Goal: Book appointment/travel/reservation

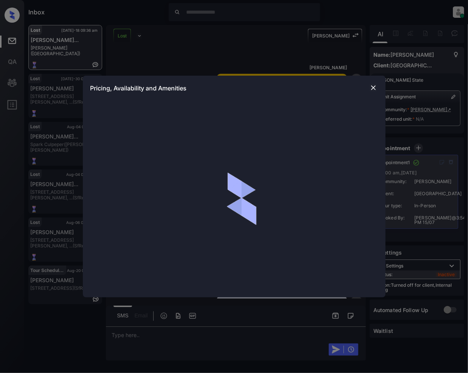
scroll to position [7245, 0]
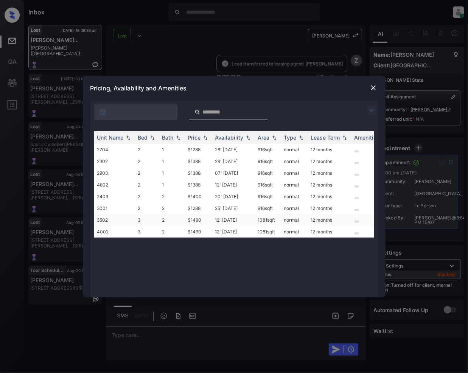
click at [197, 223] on td "$1490" at bounding box center [198, 220] width 27 height 12
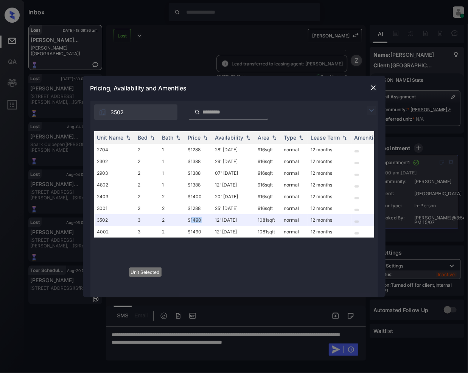
click at [373, 89] on img at bounding box center [374, 88] width 8 height 8
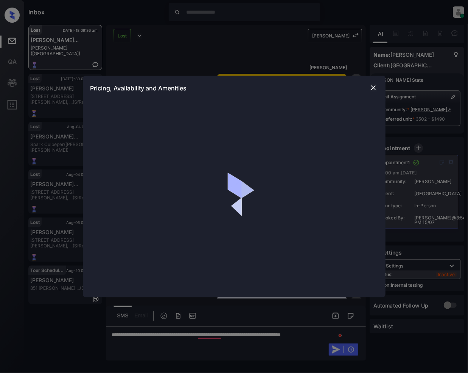
scroll to position [7294, 0]
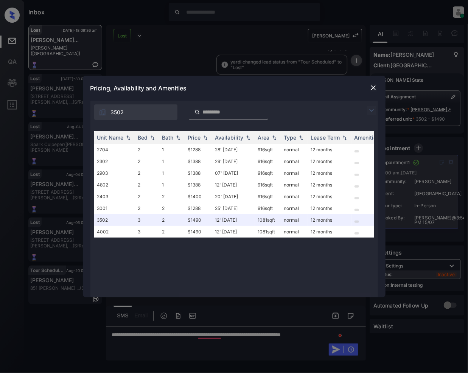
click at [370, 87] on img at bounding box center [374, 88] width 8 height 8
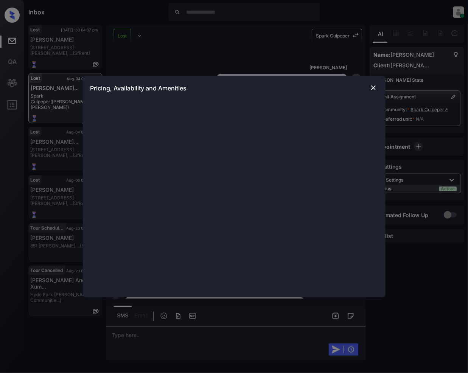
scroll to position [1912, 0]
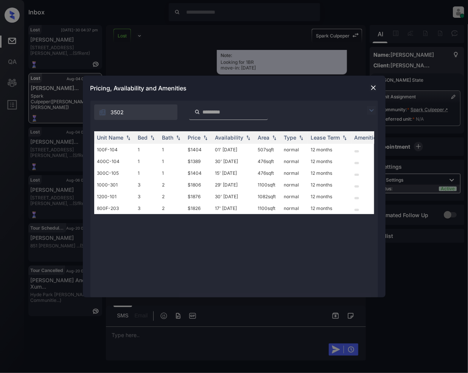
drag, startPoint x: 373, startPoint y: 107, endPoint x: 170, endPoint y: 129, distance: 203.9
click at [373, 107] on img at bounding box center [371, 110] width 9 height 9
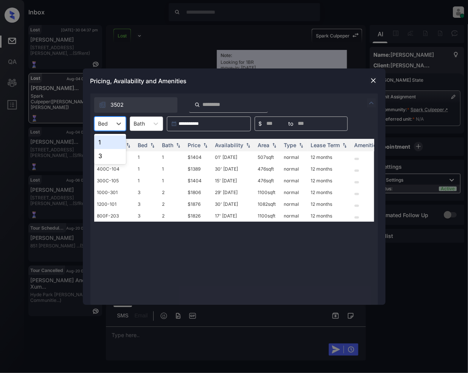
click at [106, 123] on div at bounding box center [103, 124] width 10 height 8
drag, startPoint x: 105, startPoint y: 146, endPoint x: 194, endPoint y: 256, distance: 142.0
click at [105, 147] on div "1" at bounding box center [110, 142] width 32 height 14
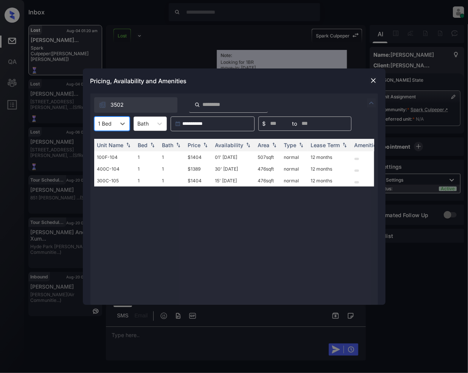
click at [371, 80] on img at bounding box center [374, 81] width 8 height 8
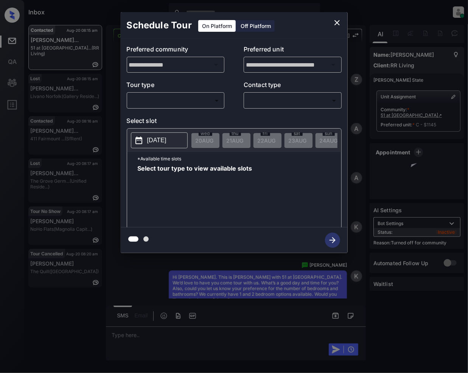
scroll to position [1597, 0]
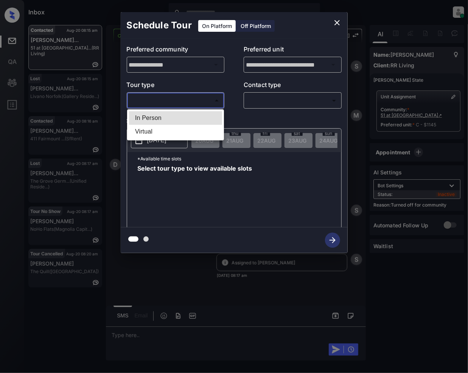
click at [168, 99] on body "Inbox Jeramie Castro Online Set yourself offline Set yourself on break Profile …" at bounding box center [234, 186] width 468 height 373
click at [155, 115] on li "In Person" at bounding box center [175, 118] width 93 height 14
type input "********"
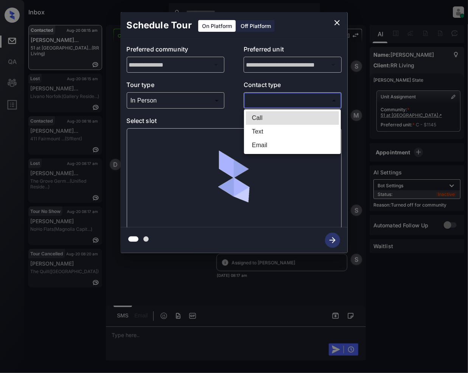
click at [268, 102] on body "Inbox Jeramie Castro Online Set yourself offline Set yourself on break Profile …" at bounding box center [234, 186] width 468 height 373
click at [260, 133] on li "Text" at bounding box center [292, 132] width 93 height 14
type input "****"
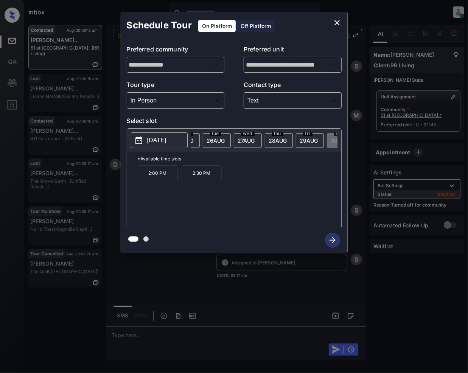
scroll to position [0, 87]
click at [127, 141] on span "25 AUG" at bounding box center [118, 140] width 18 height 6
click at [127, 138] on span "26 AUG" at bounding box center [118, 140] width 18 height 6
click at [325, 141] on div "wed 27 AUG" at bounding box center [336, 140] width 28 height 15
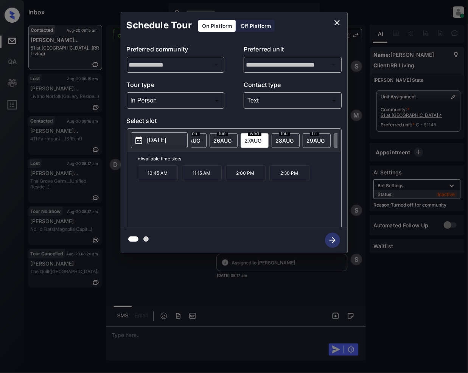
click at [46, 140] on span "28 AUG" at bounding box center [37, 140] width 18 height 6
click at [46, 140] on span "29 AUG" at bounding box center [37, 140] width 18 height 6
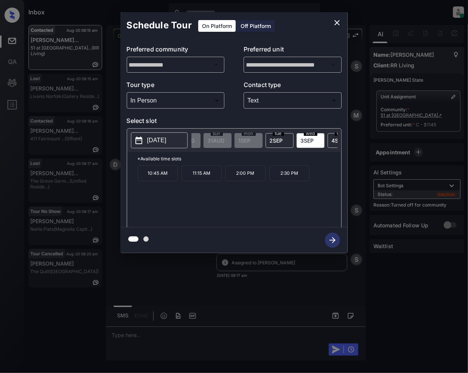
click at [336, 24] on icon "close" at bounding box center [336, 22] width 5 height 5
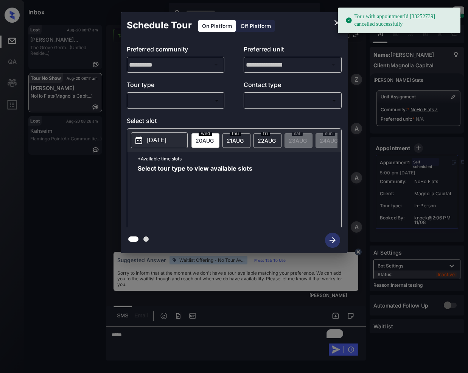
click at [179, 99] on body "Tour with appointmentId [33252739] cancelled successfully Inbox [PERSON_NAME] O…" at bounding box center [234, 186] width 468 height 373
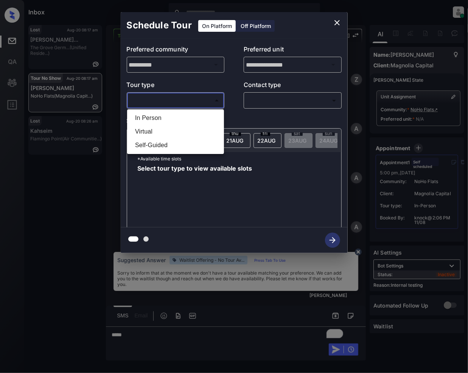
scroll to position [9569, 0]
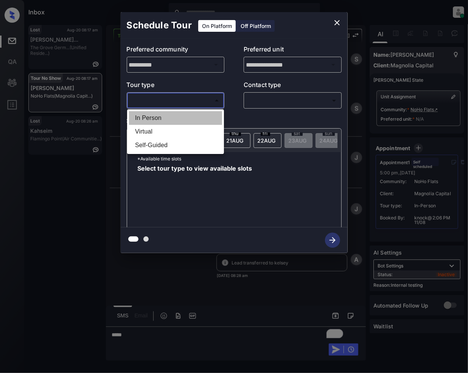
drag, startPoint x: 144, startPoint y: 114, endPoint x: 266, endPoint y: 110, distance: 122.7
click at [144, 115] on li "In Person" at bounding box center [175, 118] width 93 height 14
type input "********"
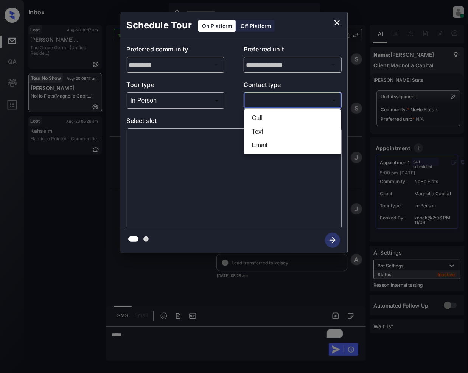
click at [272, 101] on body "Inbox Jeramie Castro Online Set yourself offline Set yourself on break Profile …" at bounding box center [234, 186] width 468 height 373
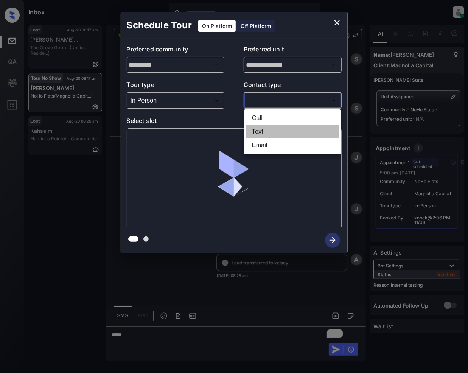
click at [263, 134] on li "Text" at bounding box center [292, 132] width 93 height 14
type input "****"
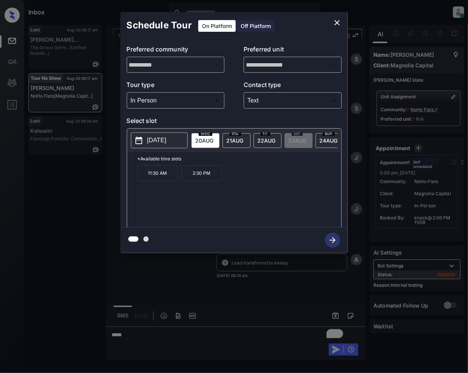
click at [212, 133] on span "thu" at bounding box center [206, 133] width 14 height 5
click at [214, 138] on span "22 AUG" at bounding box center [205, 140] width 18 height 6
click at [214, 140] on span "24 AUG" at bounding box center [205, 140] width 18 height 6
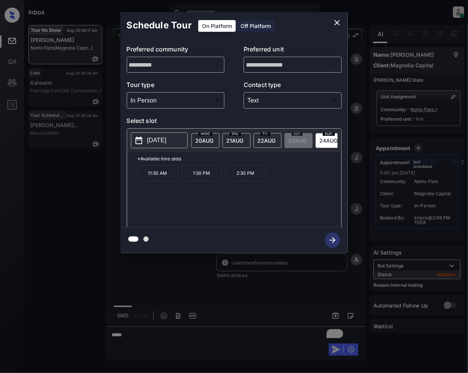
click at [214, 141] on span "21 AUG" at bounding box center [205, 140] width 18 height 6
click at [214, 139] on span "22 AUG" at bounding box center [205, 140] width 18 height 6
click at [338, 24] on icon "close" at bounding box center [336, 22] width 5 height 5
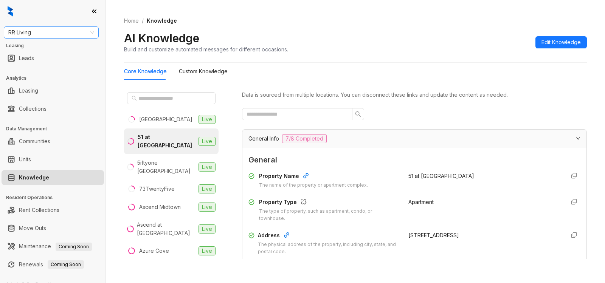
click at [42, 31] on span "RR Living" at bounding box center [51, 32] width 86 height 11
type input "*****"
click at [36, 62] on div "Raintree Partners" at bounding box center [51, 60] width 83 height 8
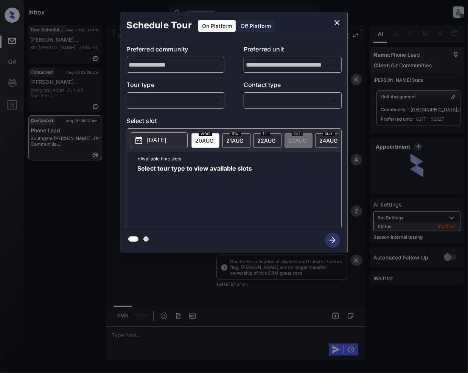
scroll to position [3034, 0]
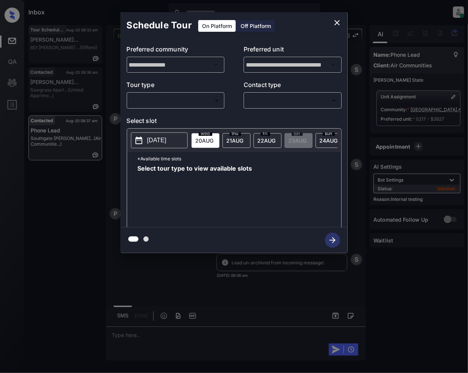
click at [173, 98] on body "Inbox [PERSON_NAME] Online Set yourself offline Set yourself on break Profile S…" at bounding box center [234, 186] width 468 height 373
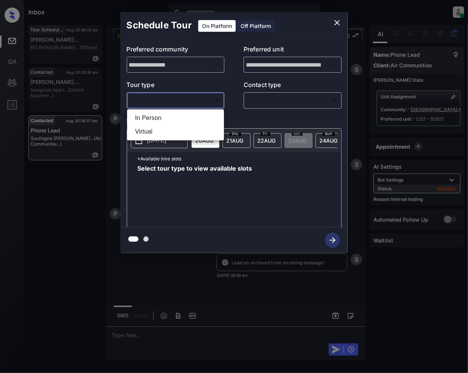
click at [155, 119] on li "In Person" at bounding box center [175, 118] width 93 height 14
type input "********"
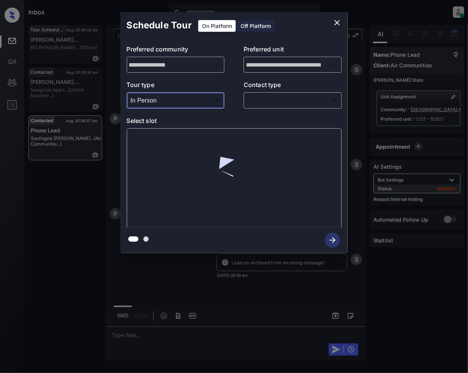
click at [266, 104] on body "Inbox [PERSON_NAME] Online Set yourself offline Set yourself on break Profile S…" at bounding box center [234, 186] width 468 height 373
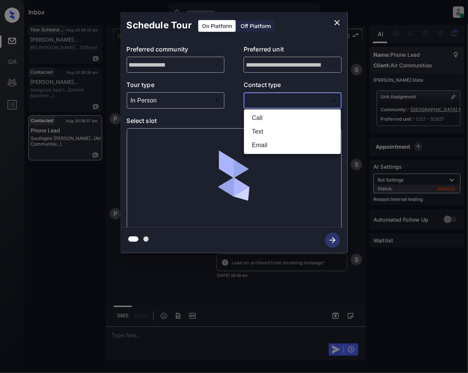
click at [259, 135] on li "Text" at bounding box center [292, 132] width 93 height 14
type input "****"
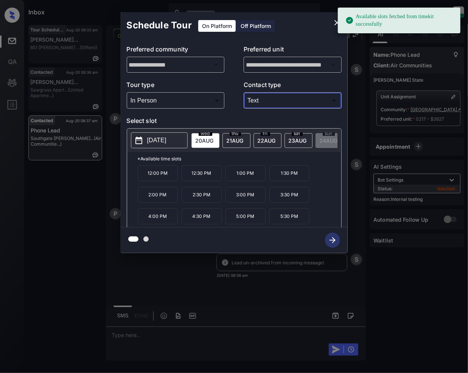
click at [300, 144] on div "[DATE]" at bounding box center [298, 140] width 28 height 15
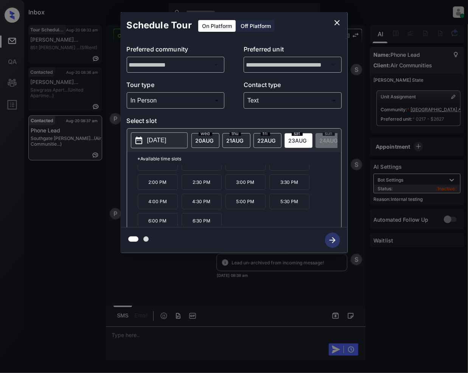
scroll to position [33, 0]
click at [333, 24] on icon "close" at bounding box center [337, 22] width 9 height 9
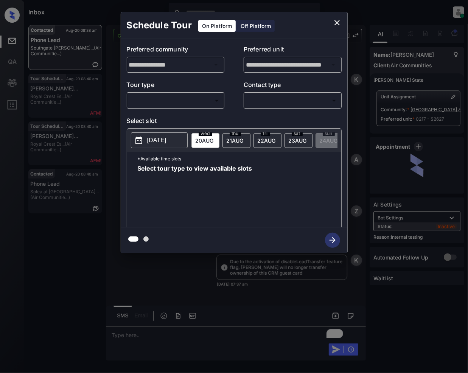
scroll to position [3511, 0]
click at [160, 106] on body "Inbox Jeramie Castro Online Set yourself offline Set yourself on break Profile …" at bounding box center [234, 186] width 468 height 373
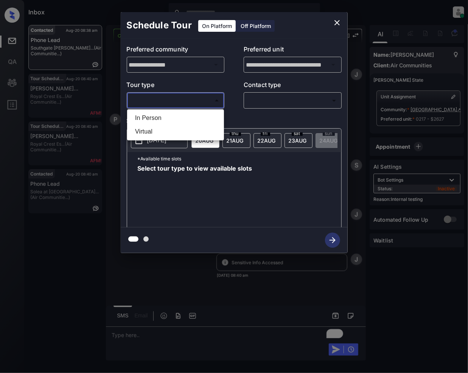
click at [155, 115] on li "In Person" at bounding box center [175, 118] width 93 height 14
type input "********"
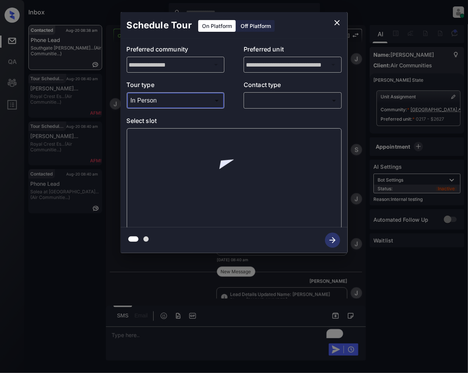
scroll to position [3563, 0]
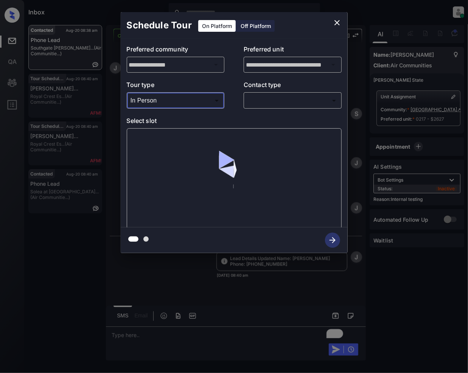
click at [282, 103] on body "Inbox Jeramie Castro Online Set yourself offline Set yourself on break Profile …" at bounding box center [234, 186] width 468 height 373
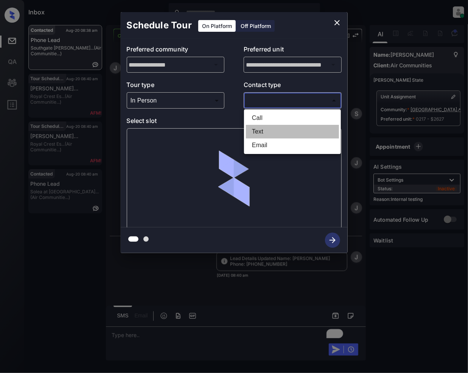
click at [261, 129] on li "Text" at bounding box center [292, 132] width 93 height 14
type input "****"
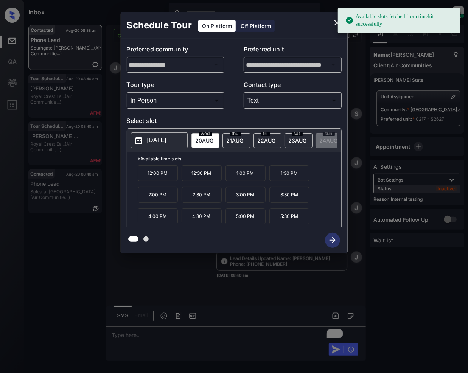
click at [214, 140] on span "23 AUG" at bounding box center [205, 140] width 18 height 6
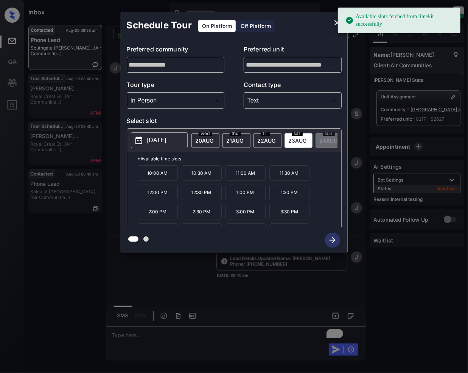
drag, startPoint x: 256, startPoint y: 199, endPoint x: 284, endPoint y: 288, distance: 93.6
click at [256, 199] on p "1:00 PM" at bounding box center [245, 193] width 40 height 16
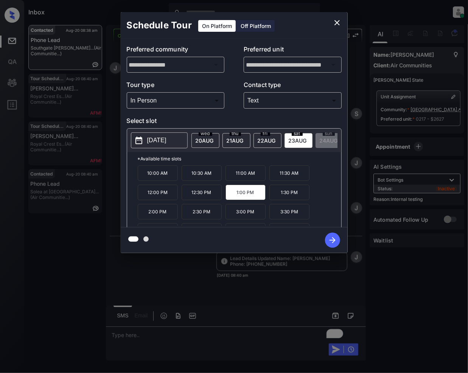
drag, startPoint x: 338, startPoint y: 241, endPoint x: 321, endPoint y: 286, distance: 48.8
click at [338, 241] on icon "button" at bounding box center [332, 240] width 15 height 15
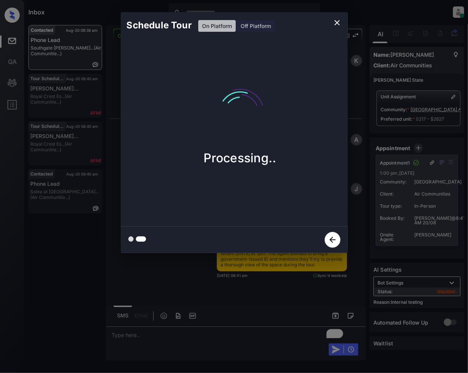
scroll to position [3983, 0]
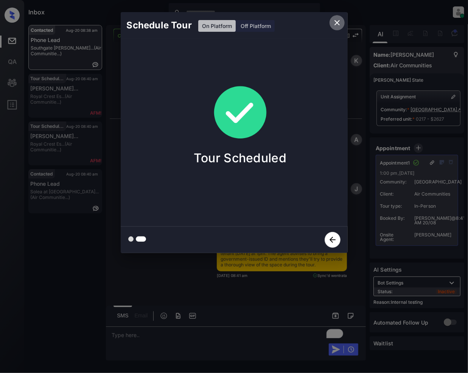
click at [335, 23] on icon "close" at bounding box center [337, 22] width 9 height 9
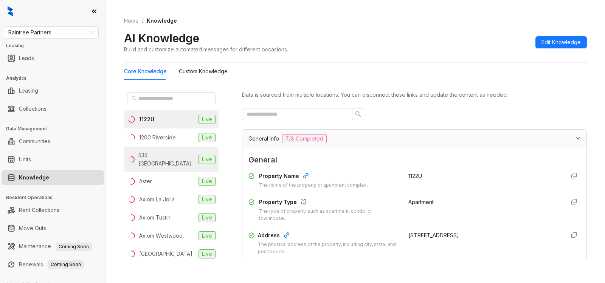
click at [163, 157] on div "535 Hobart" at bounding box center [166, 159] width 57 height 17
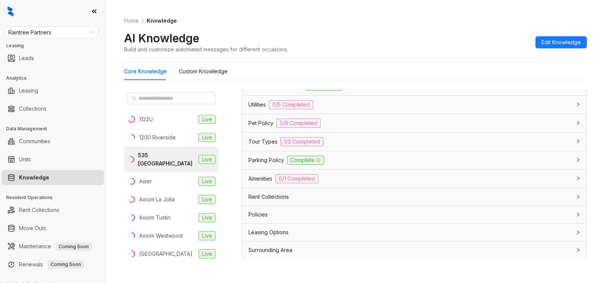
scroll to position [547, 0]
click at [487, 235] on div "Leasing Options" at bounding box center [410, 232] width 323 height 8
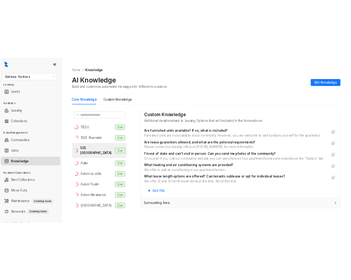
scroll to position [715, 0]
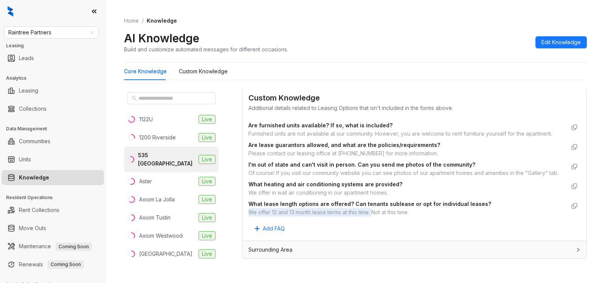
drag, startPoint x: 256, startPoint y: 219, endPoint x: 375, endPoint y: 218, distance: 119.2
click at [375, 218] on div "Custom Knowledge Additional details related to Leasing Options that isn't inclu…" at bounding box center [414, 163] width 344 height 155
copy div "We offer 12 and 13 month lease terms at this time."
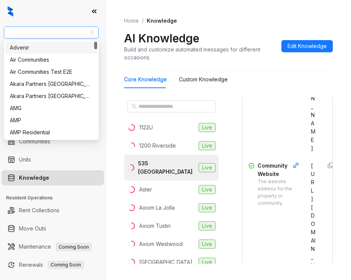
click at [58, 30] on span "Raintree Partners" at bounding box center [51, 32] width 86 height 11
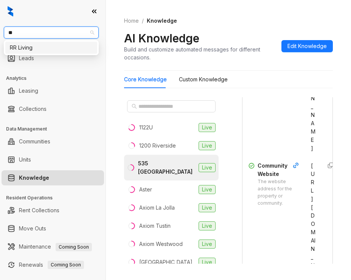
type input "**"
click at [56, 50] on div "RR Living" at bounding box center [51, 48] width 83 height 8
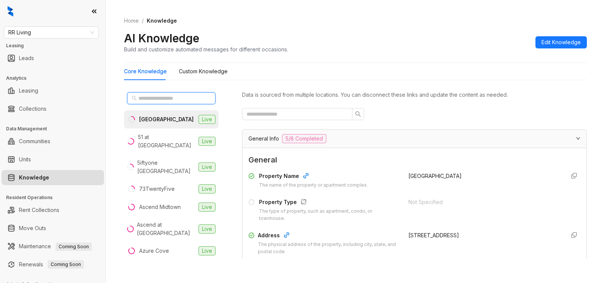
click at [173, 101] on input "text" at bounding box center [171, 98] width 67 height 8
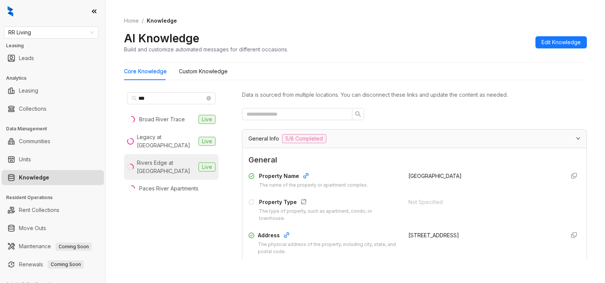
click at [172, 169] on div "Rivers Edge at [GEOGRAPHIC_DATA]" at bounding box center [166, 167] width 59 height 17
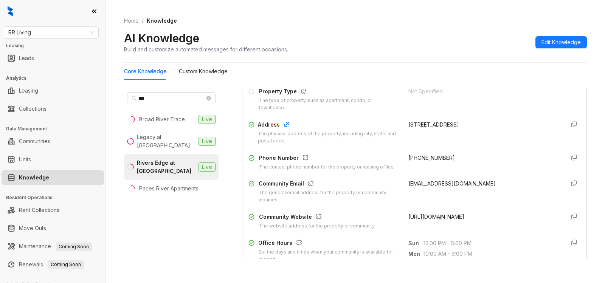
scroll to position [122, 0]
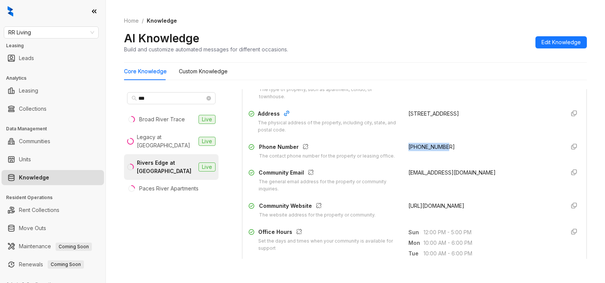
drag, startPoint x: 399, startPoint y: 147, endPoint x: 442, endPoint y: 150, distance: 43.2
click at [442, 150] on div "Phone Number The contact phone number for the property or leasing office. [PHON…" at bounding box center [415, 151] width 332 height 17
copy span "[PHONE_NUMBER]"
click at [169, 99] on input "***" at bounding box center [171, 98] width 67 height 8
type input "*"
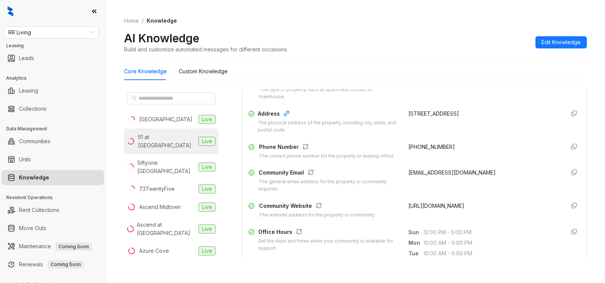
click at [159, 139] on div "51 at [GEOGRAPHIC_DATA]" at bounding box center [167, 141] width 58 height 17
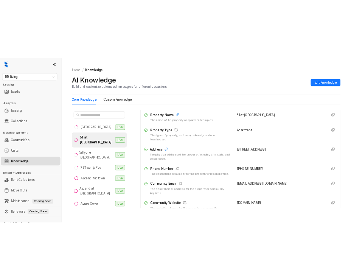
scroll to position [93, 0]
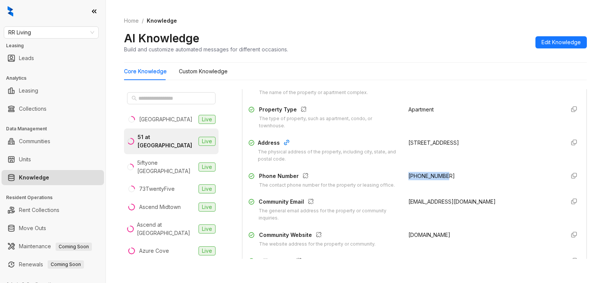
drag, startPoint x: 397, startPoint y: 176, endPoint x: 456, endPoint y: 175, distance: 58.7
click at [456, 175] on div "Phone Number The contact phone number for the property or leasing office. [PHON…" at bounding box center [415, 180] width 332 height 17
copy span "[PHONE_NUMBER]"
